Goal: Information Seeking & Learning: Learn about a topic

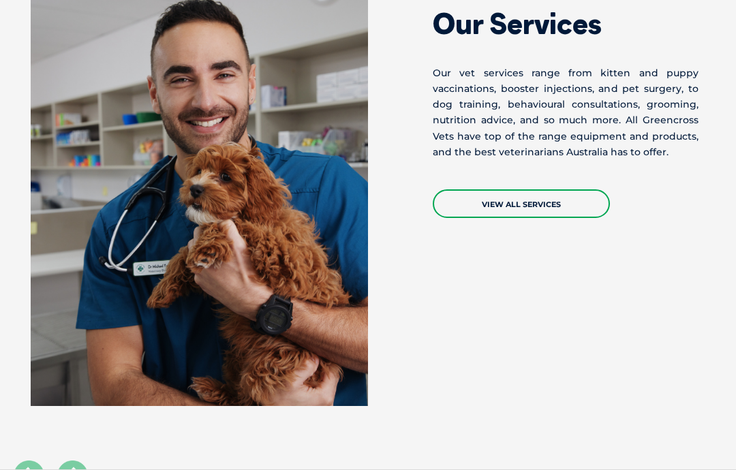
scroll to position [1151, 0]
click at [467, 195] on link "VIEW ALL SERVICES" at bounding box center [521, 203] width 177 height 29
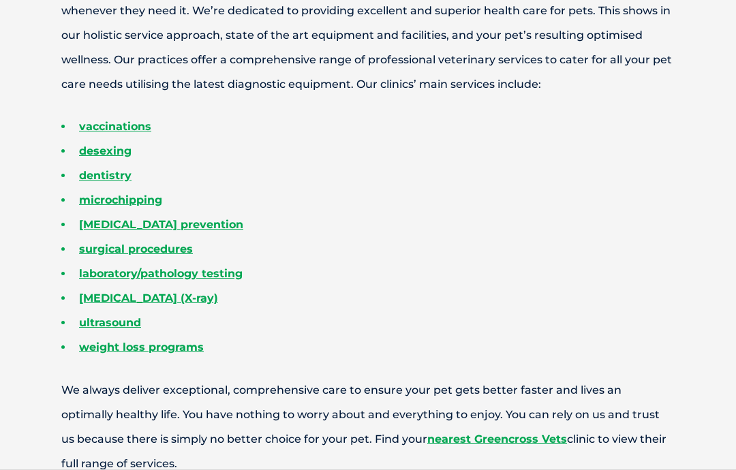
scroll to position [508, 0]
click at [82, 329] on link "ultrasound" at bounding box center [110, 322] width 62 height 13
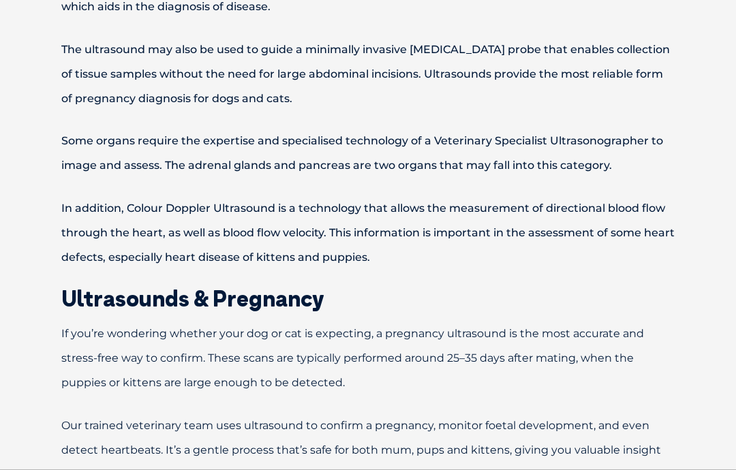
scroll to position [965, 0]
